Goal: Transaction & Acquisition: Purchase product/service

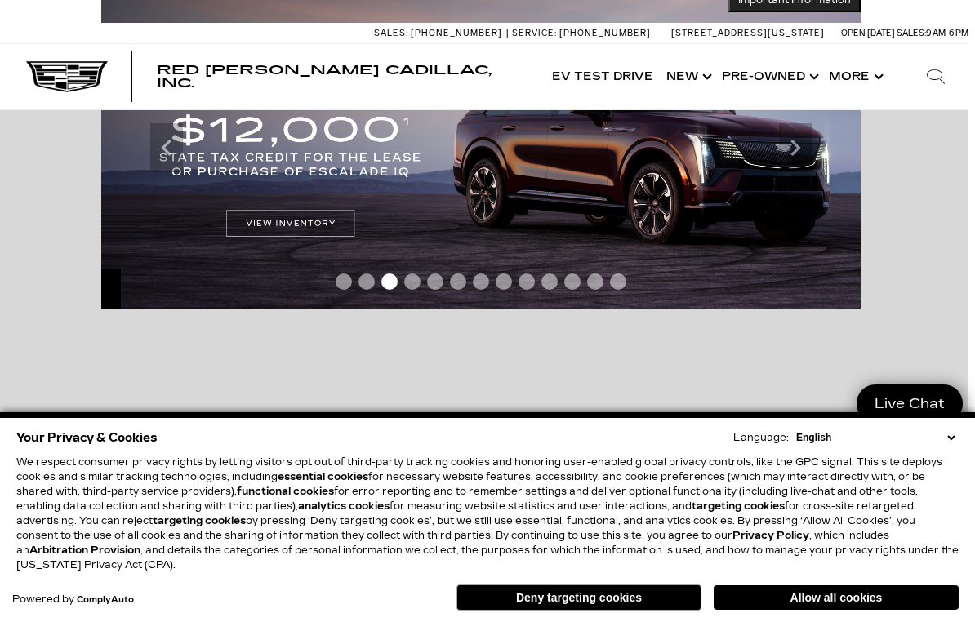
scroll to position [0, 12]
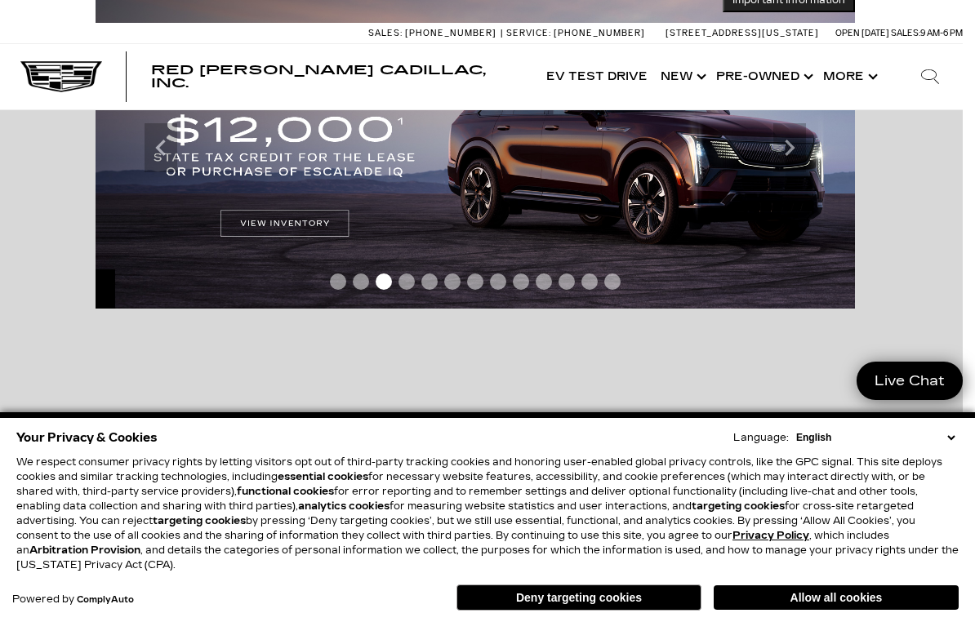
click at [800, 80] on link "Show Pre-Owned" at bounding box center [763, 76] width 107 height 65
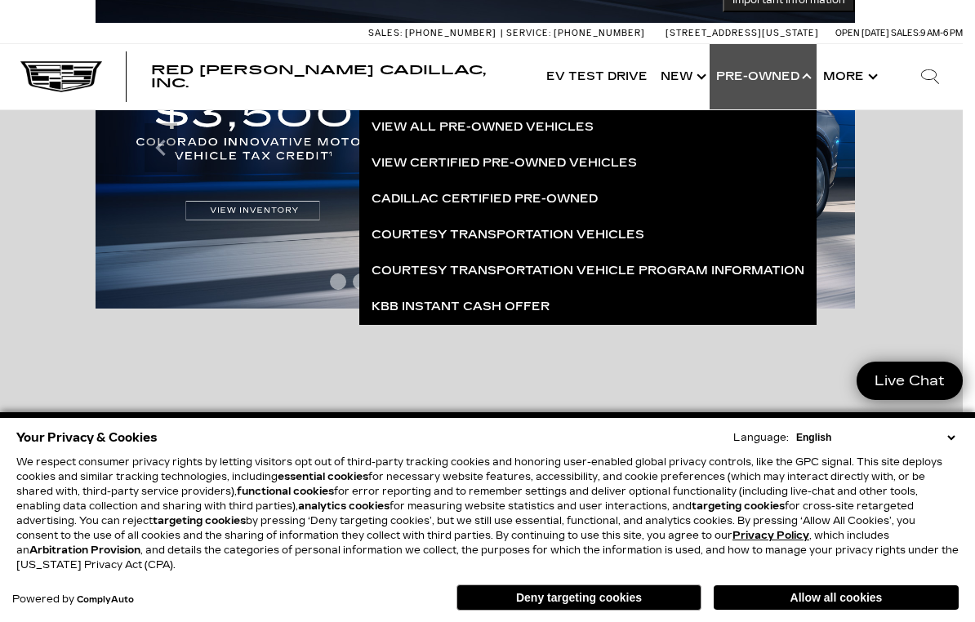
click at [523, 126] on link "View All Pre-Owned Vehicles" at bounding box center [587, 127] width 457 height 36
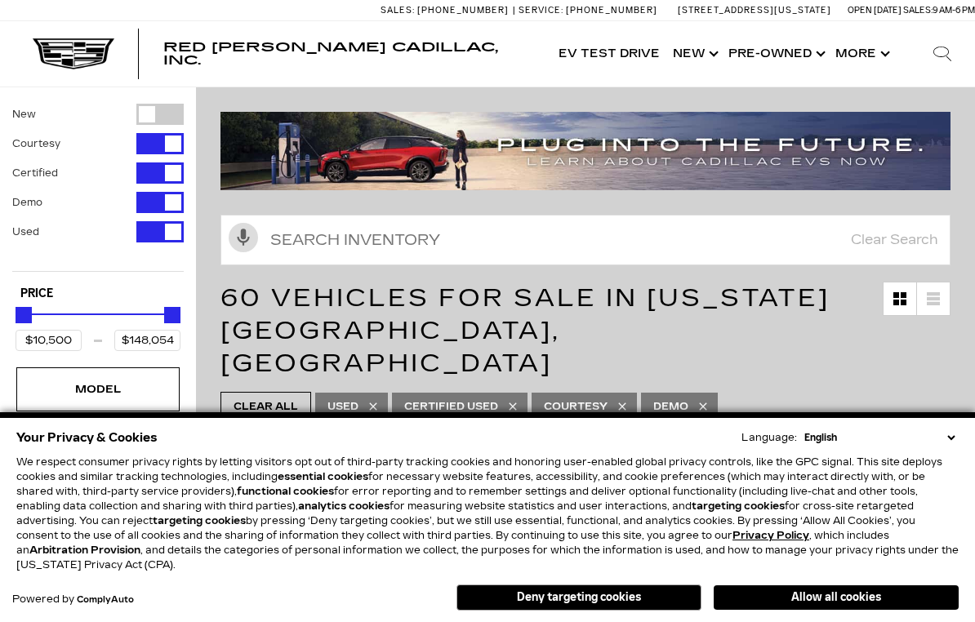
click at [840, 599] on button "Allow all cookies" at bounding box center [836, 598] width 245 height 25
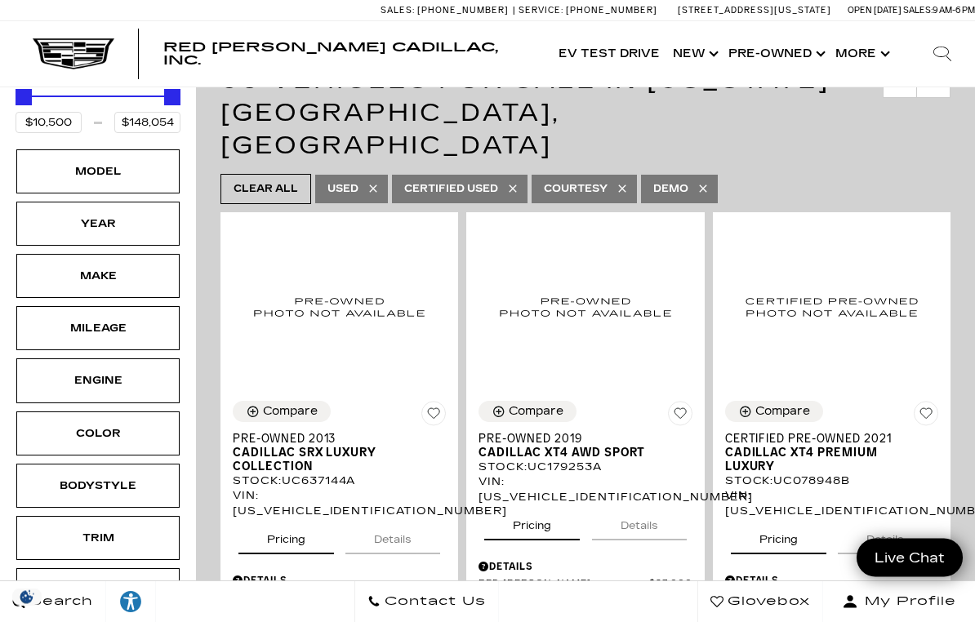
scroll to position [218, 0]
click at [574, 179] on span "Courtesy" at bounding box center [576, 189] width 64 height 20
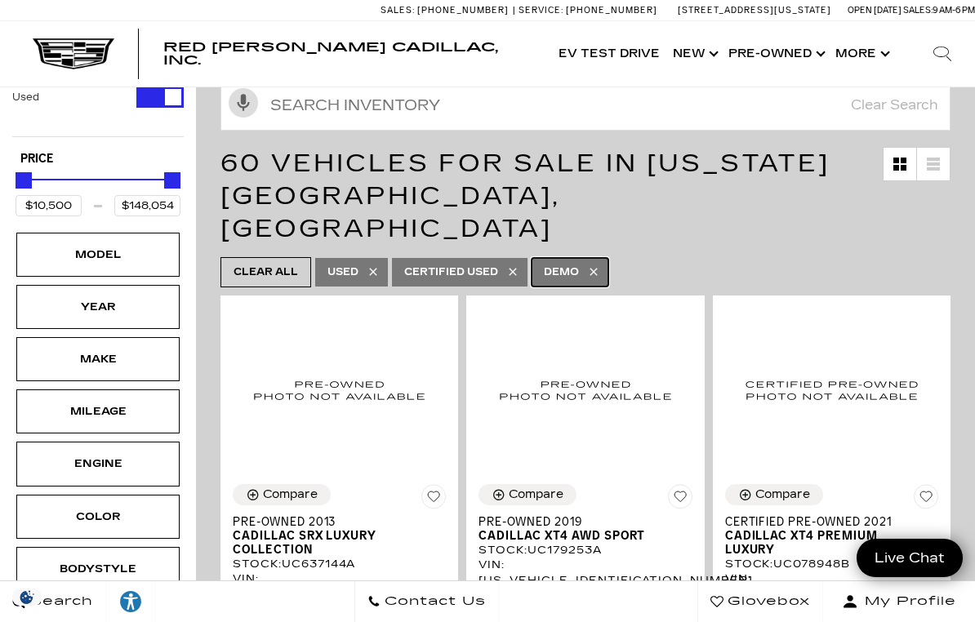
scroll to position [27, 0]
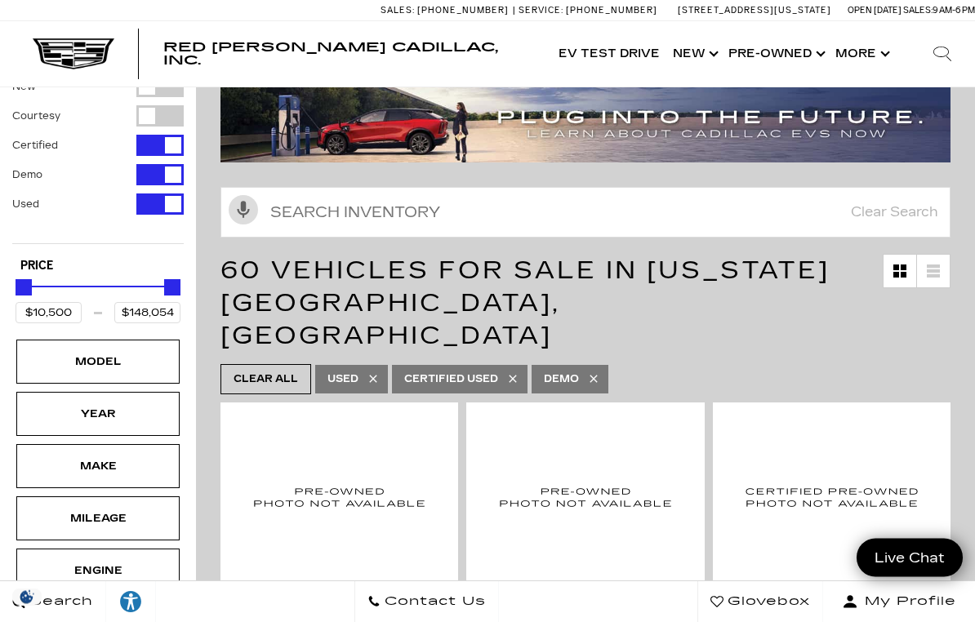
click at [596, 373] on icon at bounding box center [593, 379] width 13 height 13
type input "$97,500"
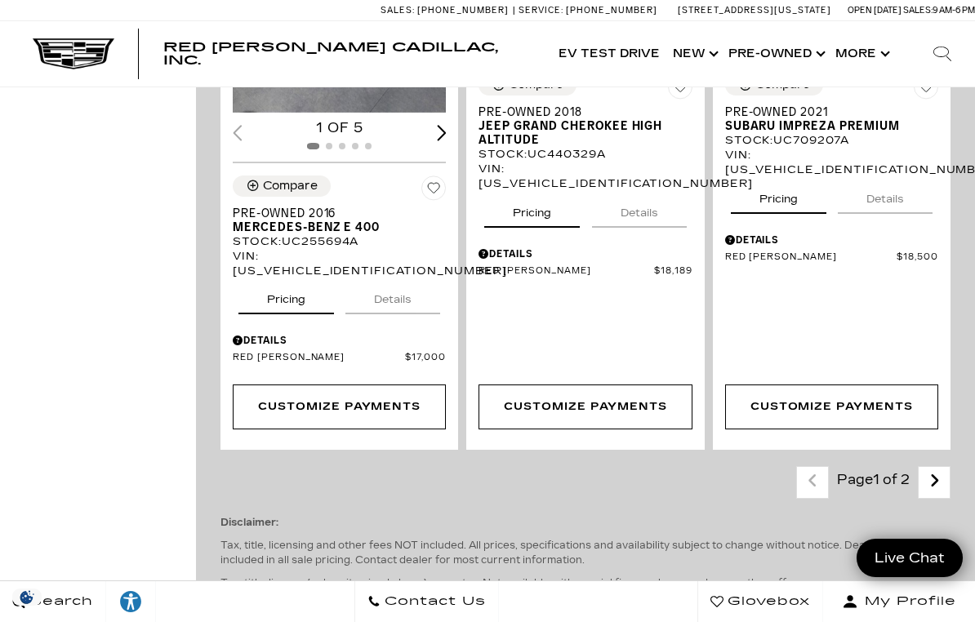
scroll to position [3915, 0]
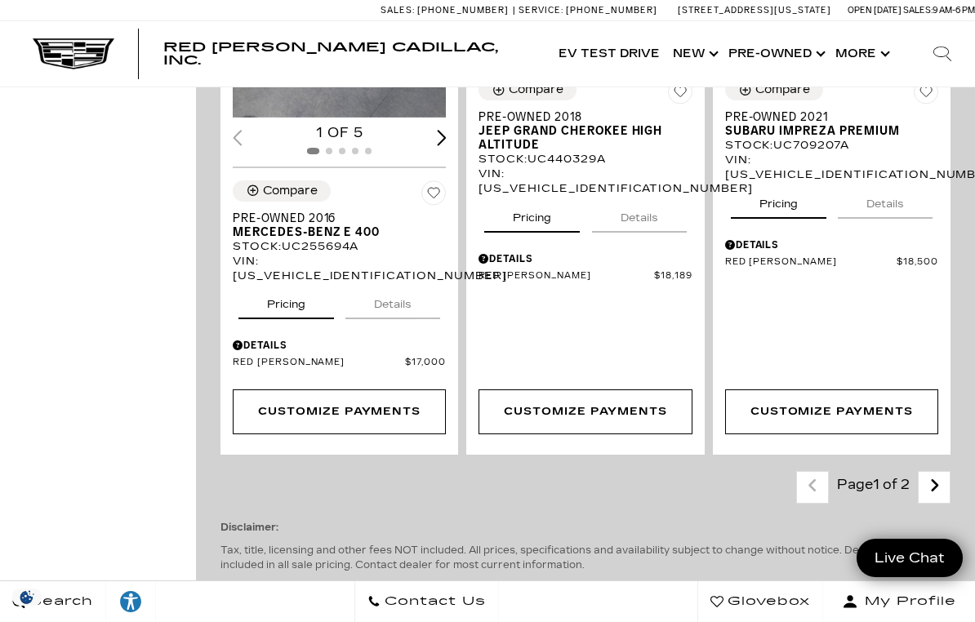
click at [938, 473] on icon "next page" at bounding box center [935, 486] width 11 height 26
